Goal: Task Accomplishment & Management: Manage account settings

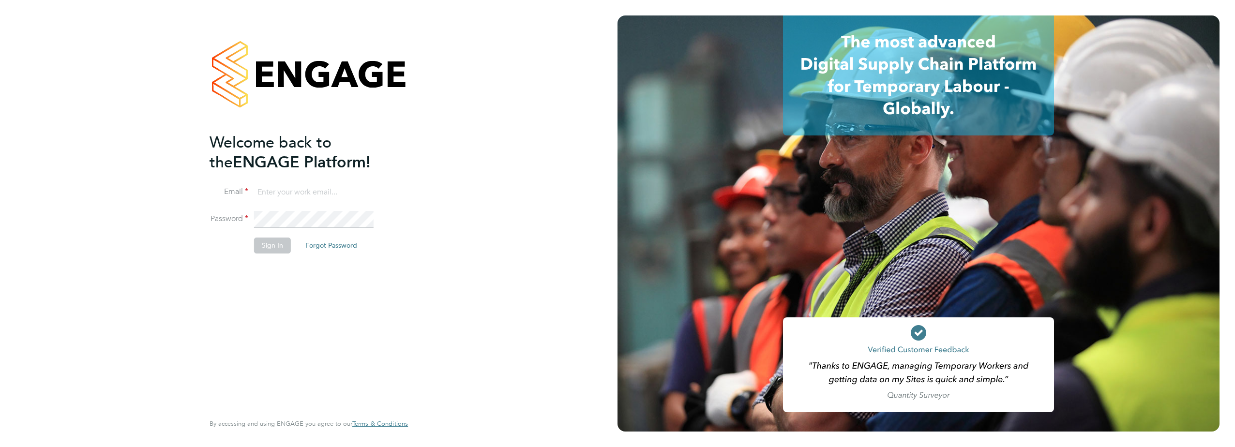
type input "david.ofarrell@vistry.co.uk"
click at [277, 248] on button "Sign In" at bounding box center [272, 245] width 37 height 15
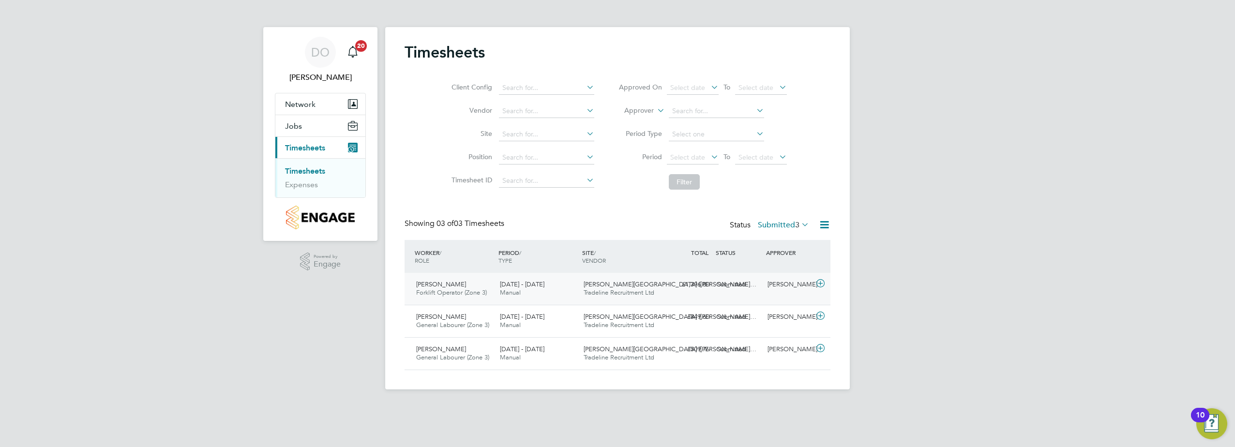
click at [535, 282] on span "[DATE] - [DATE]" at bounding box center [522, 284] width 45 height 8
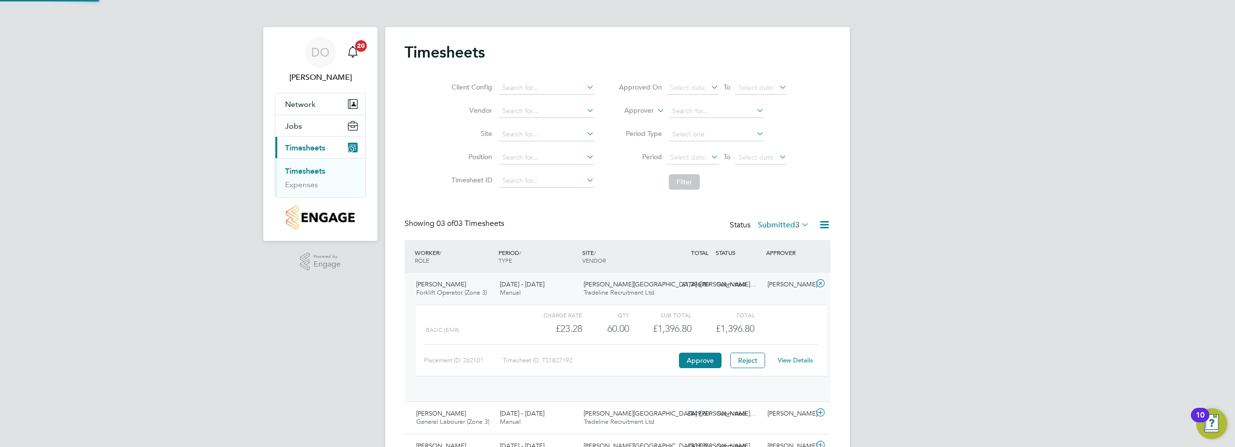
scroll to position [16, 94]
click at [705, 358] on button "Approve" at bounding box center [700, 360] width 43 height 15
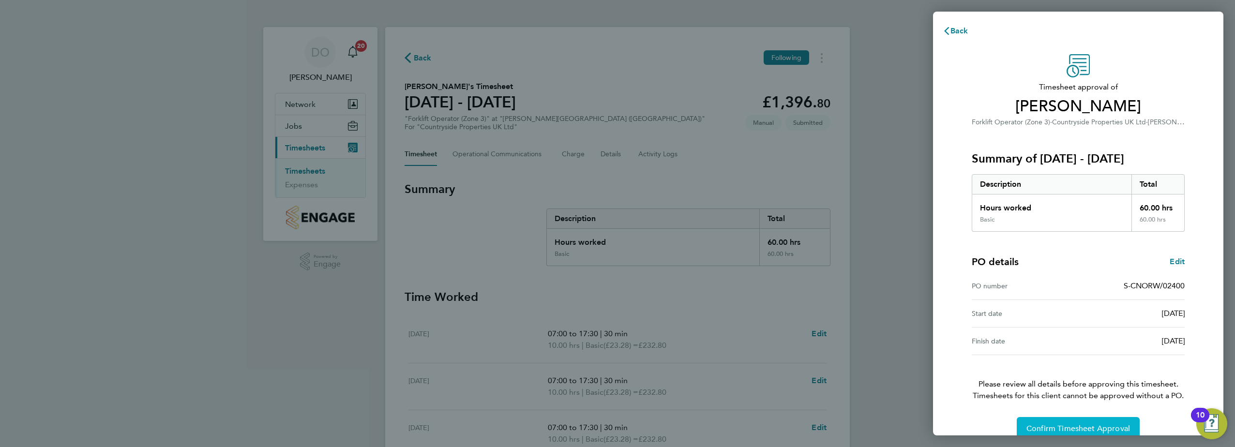
click at [1055, 420] on button "Confirm Timesheet Approval" at bounding box center [1078, 428] width 123 height 23
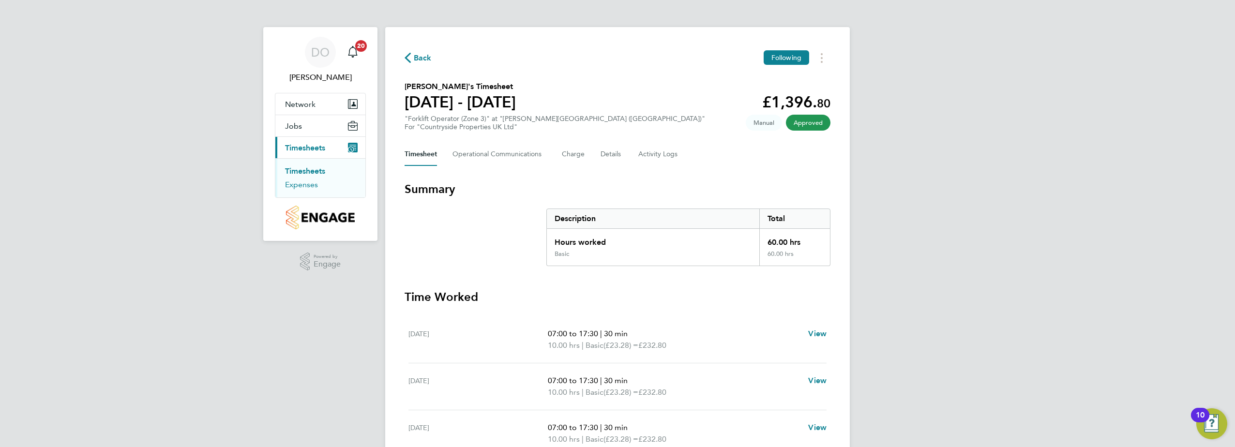
click at [301, 186] on link "Expenses" at bounding box center [301, 184] width 33 height 9
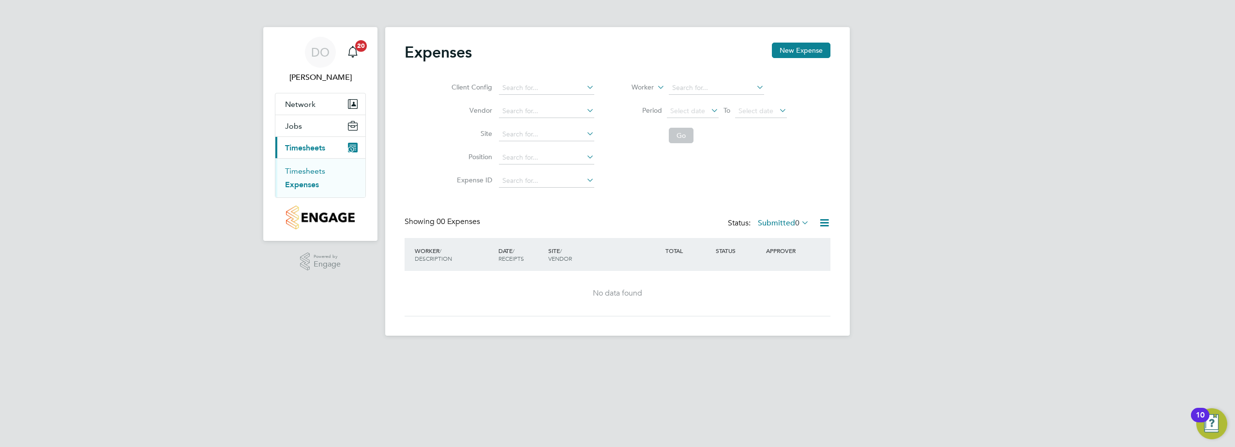
click at [301, 169] on link "Timesheets" at bounding box center [305, 170] width 40 height 9
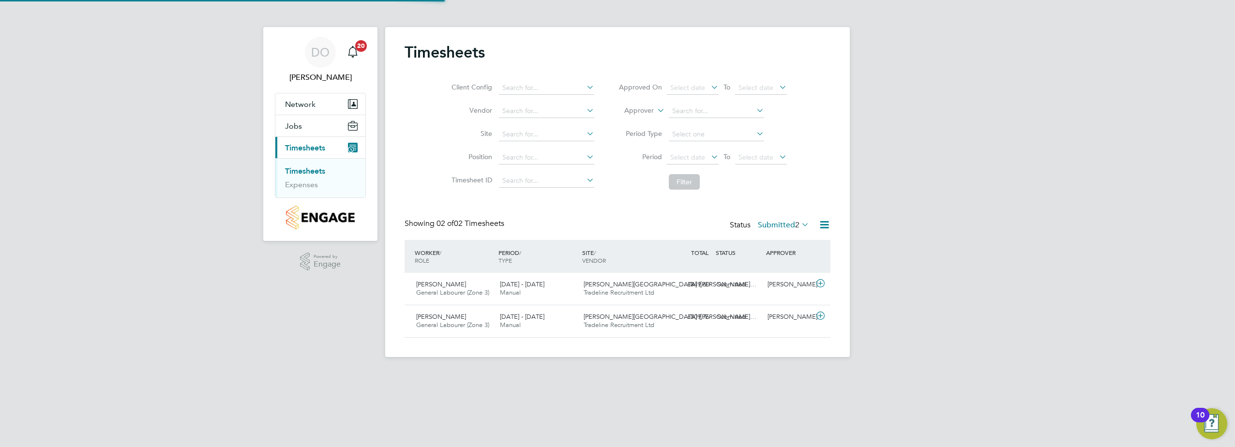
scroll to position [25, 84]
click at [445, 282] on span "Theo Sterling" at bounding box center [441, 284] width 50 height 8
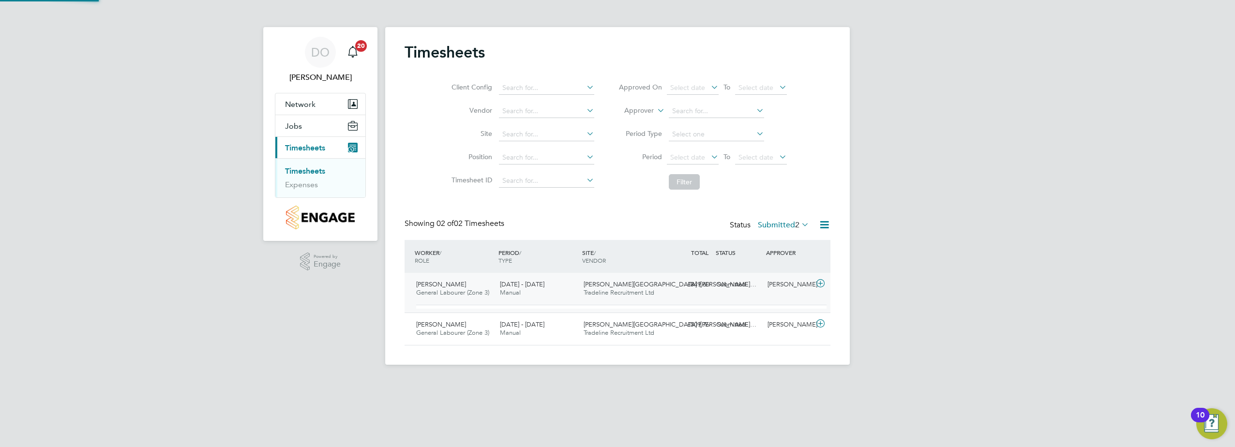
scroll to position [16, 94]
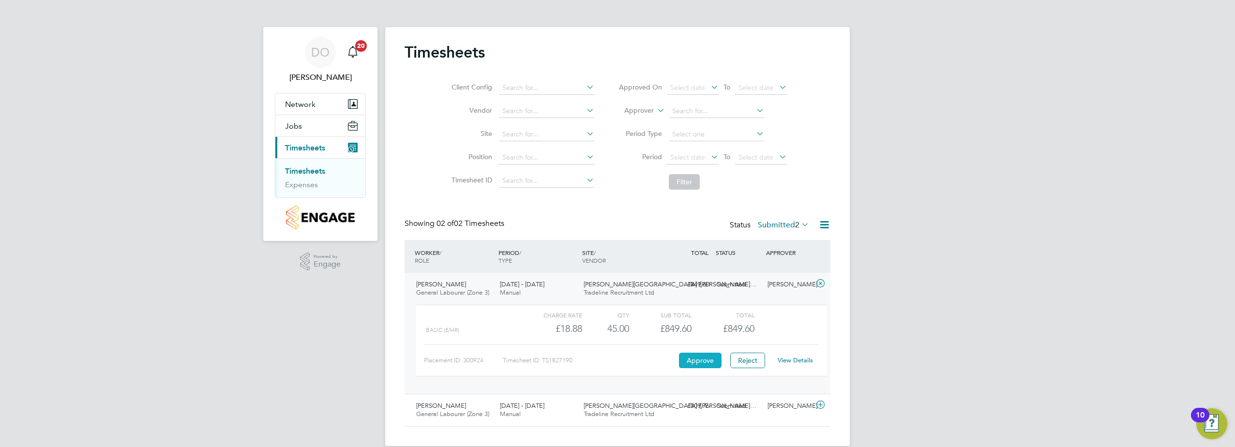
click at [714, 362] on button "Approve" at bounding box center [700, 360] width 43 height 15
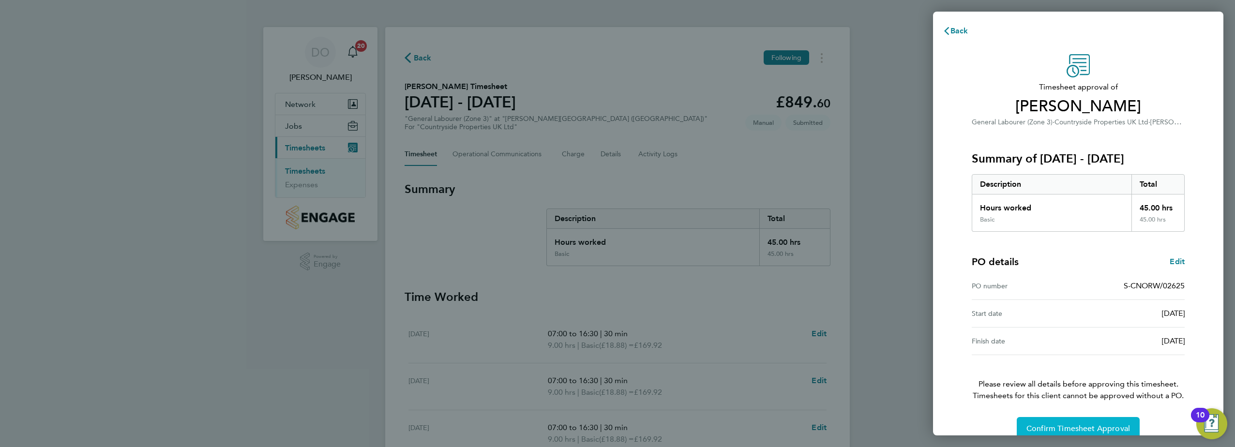
click at [1101, 432] on span "Confirm Timesheet Approval" at bounding box center [1078, 429] width 104 height 10
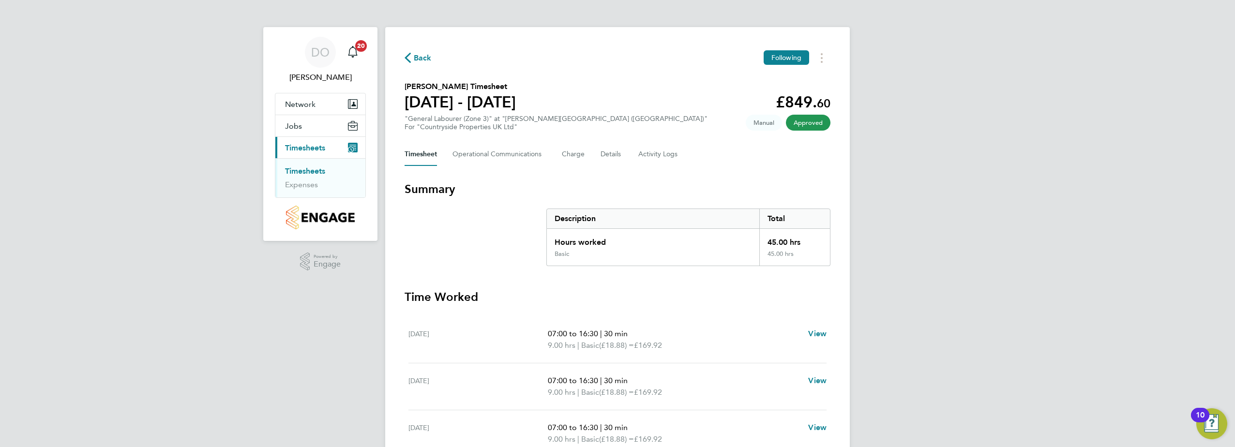
click at [301, 171] on link "Timesheets" at bounding box center [305, 170] width 40 height 9
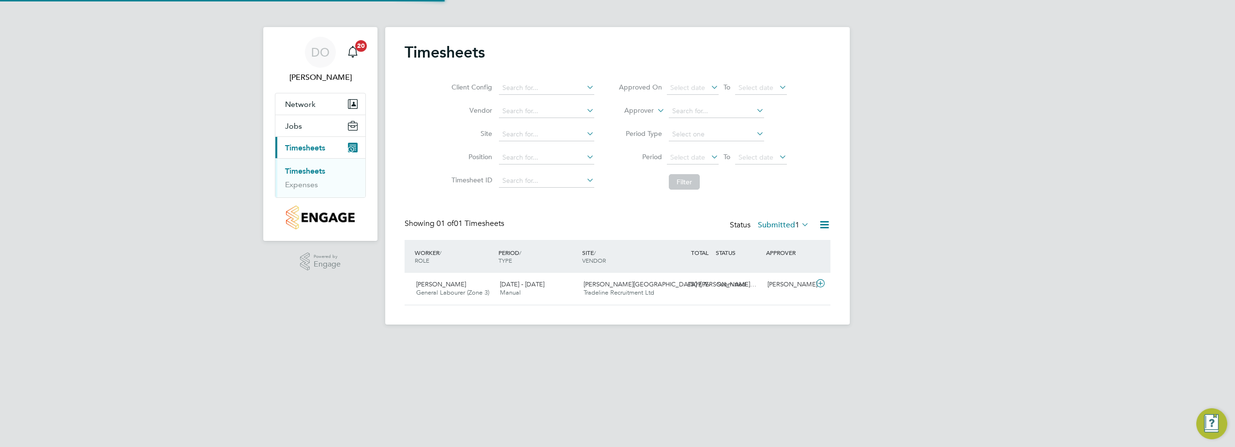
scroll to position [25, 84]
click at [434, 288] on span "[PERSON_NAME]" at bounding box center [441, 284] width 50 height 8
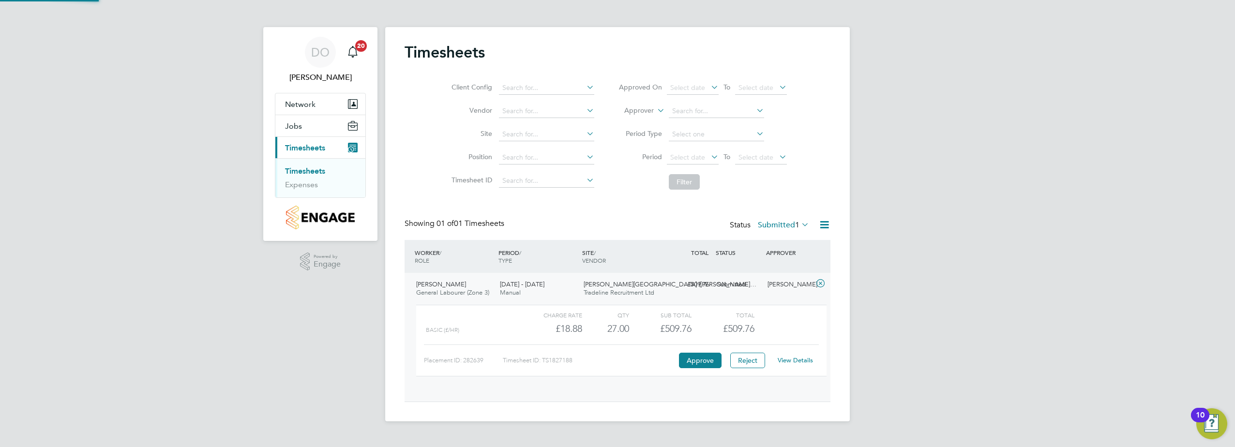
scroll to position [16, 94]
click at [690, 359] on button "Approve" at bounding box center [700, 360] width 43 height 15
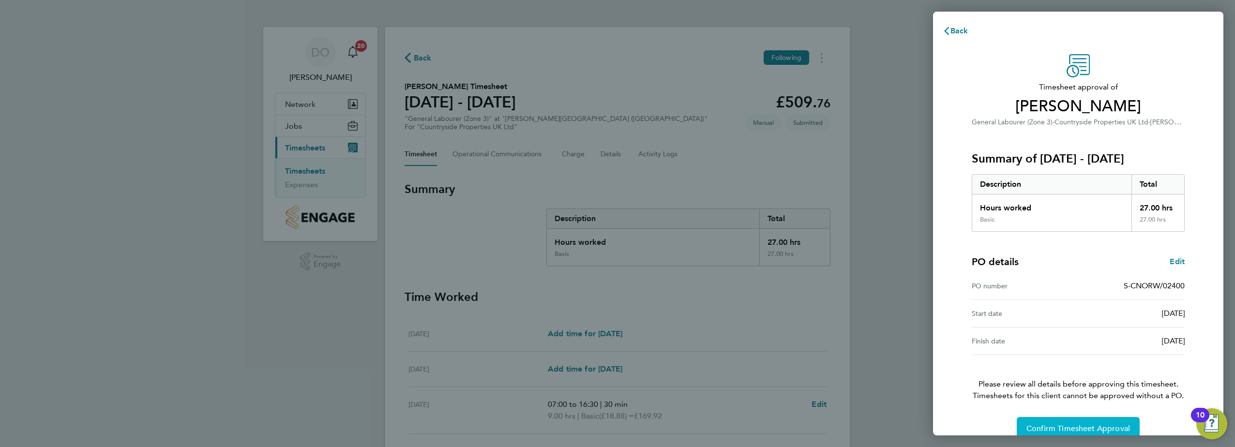
click at [1067, 434] on button "Confirm Timesheet Approval" at bounding box center [1078, 428] width 123 height 23
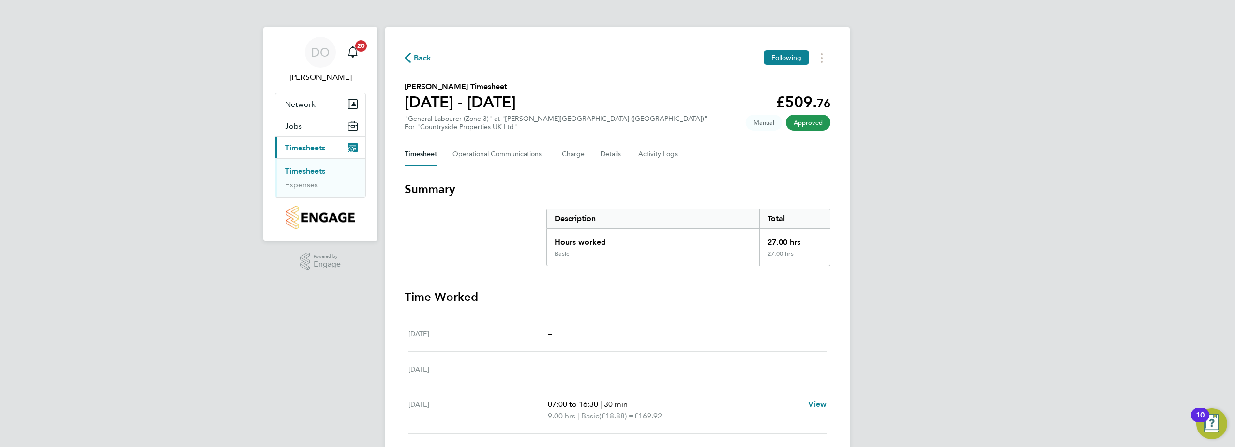
click at [305, 171] on link "Timesheets" at bounding box center [305, 170] width 40 height 9
